Goal: Transaction & Acquisition: Purchase product/service

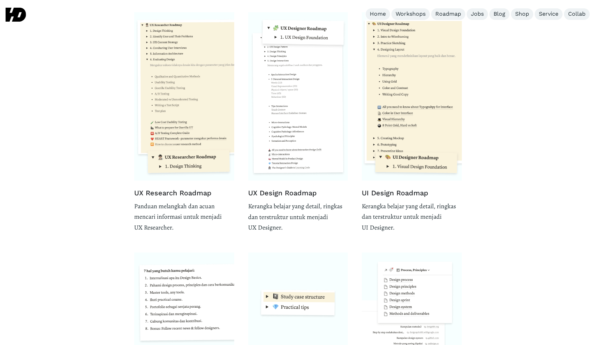
scroll to position [787, 0]
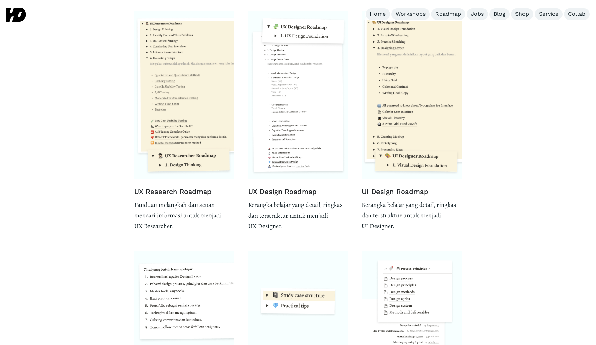
click at [309, 139] on img at bounding box center [298, 95] width 100 height 168
click at [212, 124] on img at bounding box center [184, 95] width 100 height 168
click at [401, 111] on img at bounding box center [412, 95] width 100 height 168
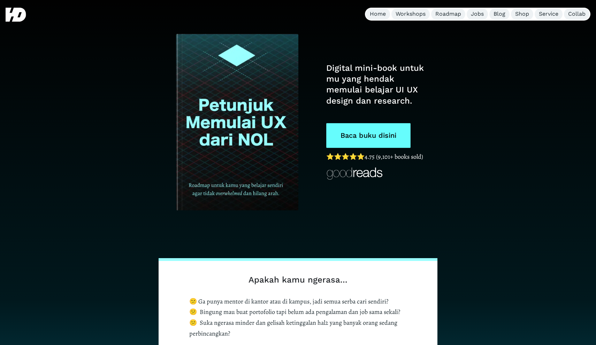
scroll to position [0, 0]
click at [376, 142] on link "Baca buku disini" at bounding box center [368, 135] width 84 height 25
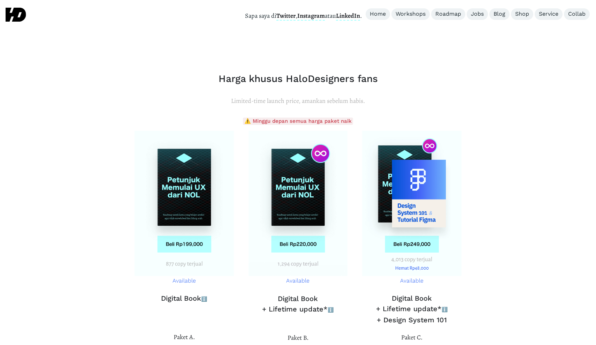
scroll to position [2466, 0]
click at [413, 130] on img at bounding box center [411, 202] width 99 height 145
click at [414, 130] on img at bounding box center [411, 202] width 99 height 145
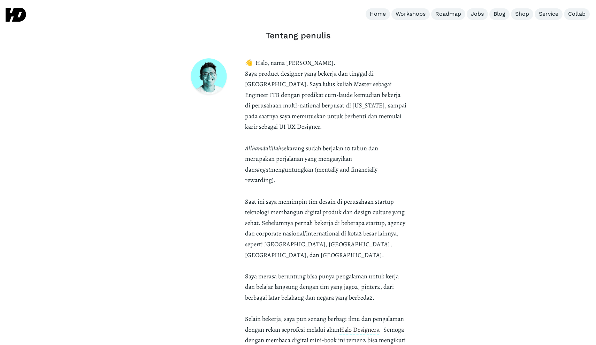
scroll to position [2109, 0]
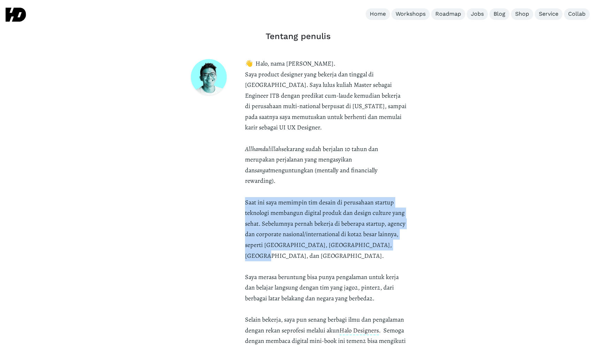
drag, startPoint x: 245, startPoint y: 144, endPoint x: 392, endPoint y: 184, distance: 152.3
click at [392, 184] on p "👋 Halo, nama [PERSON_NAME]. Saya product designer yang bekerja dan tinggal di […" at bounding box center [326, 218] width 162 height 320
click at [409, 184] on div "Tentang penulis 👋 Halo, nama [PERSON_NAME]. Saya product designer yang bekerja …" at bounding box center [298, 205] width 279 height 380
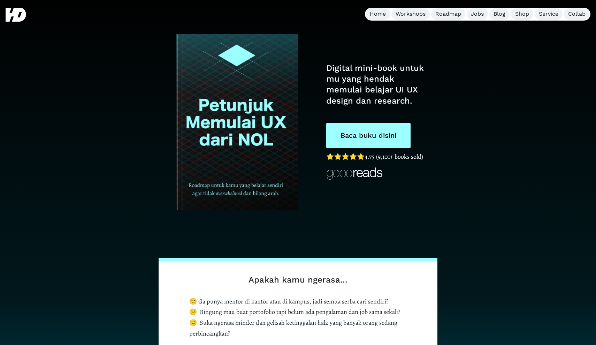
scroll to position [0, 0]
click at [18, 10] on img at bounding box center [16, 15] width 21 height 14
